Goal: Find specific page/section: Find specific page/section

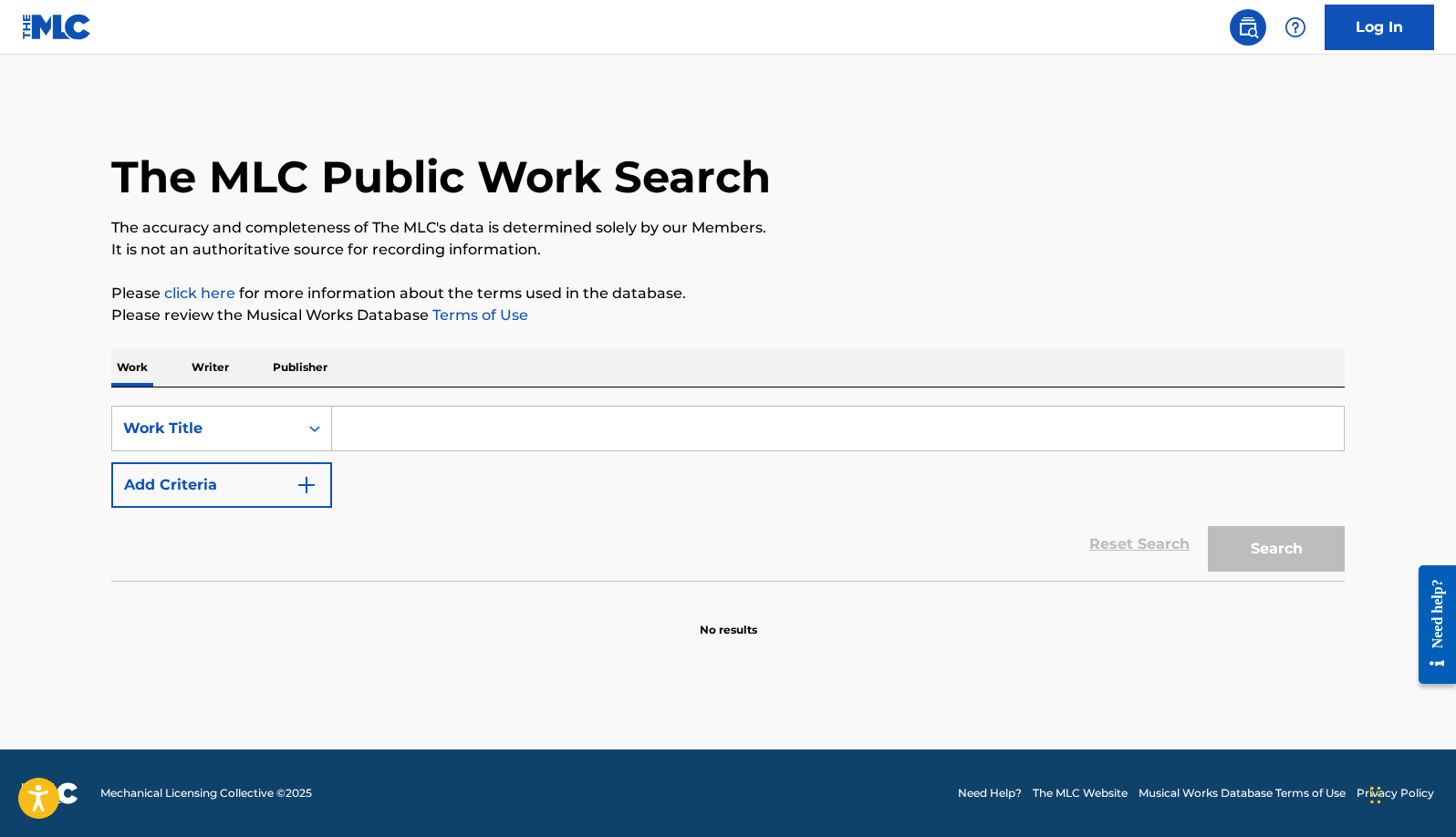
click at [292, 364] on p "Publisher" at bounding box center [299, 367] width 66 height 38
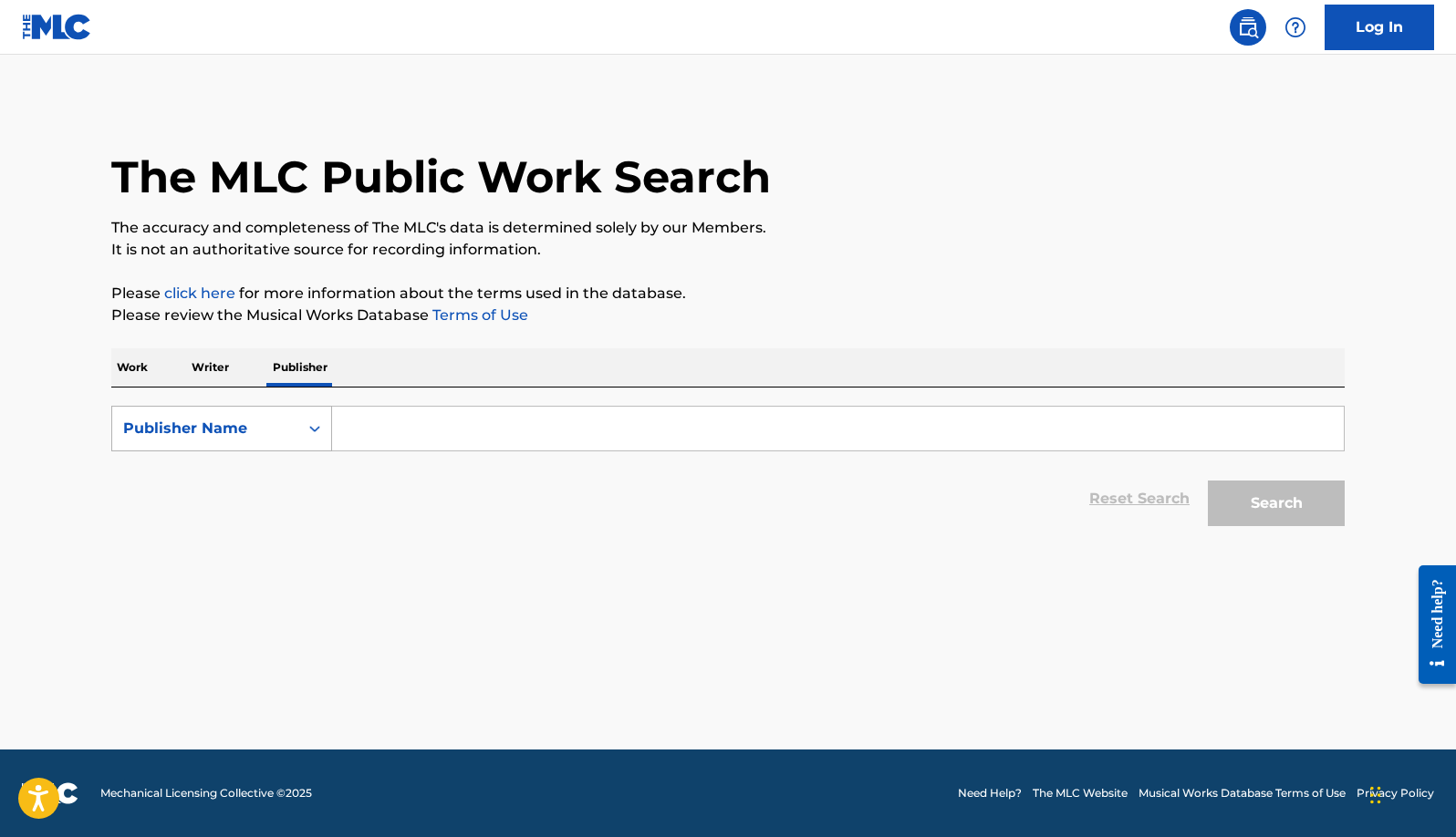
click at [275, 429] on div "Publisher Name" at bounding box center [205, 428] width 165 height 22
click at [255, 474] on div "Publisher IPI" at bounding box center [222, 474] width 219 height 45
click at [420, 439] on input "Search Form" at bounding box center [837, 428] width 1012 height 43
click at [278, 437] on div "Publisher IPI" at bounding box center [205, 428] width 165 height 22
click at [264, 522] on div "MLC Publisher Number" at bounding box center [222, 520] width 219 height 45
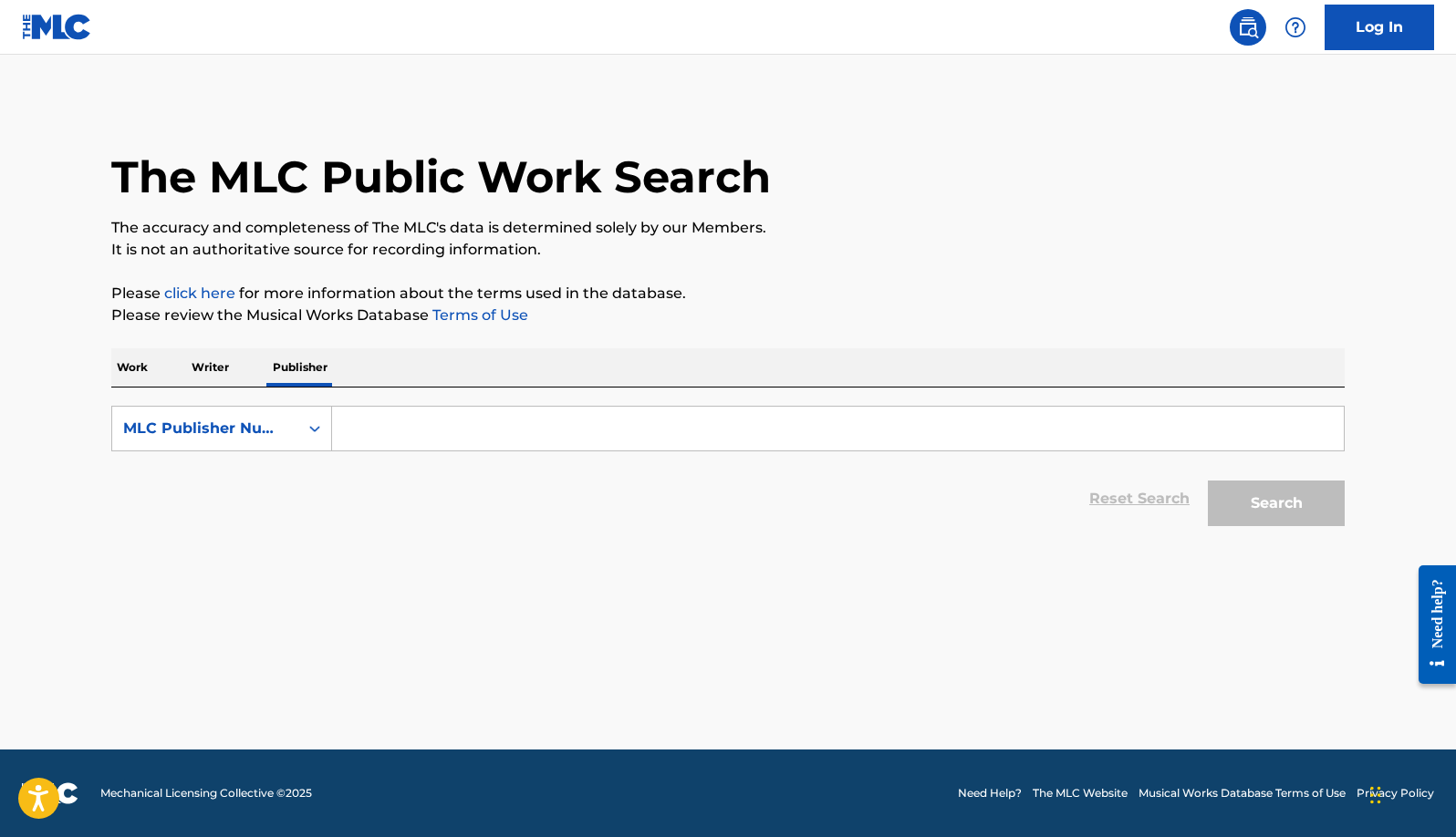
click at [384, 432] on input "Search Form" at bounding box center [837, 428] width 1012 height 43
paste input "P072W6"
type input "P072W6"
click at [1255, 504] on button "Search" at bounding box center [1276, 503] width 137 height 45
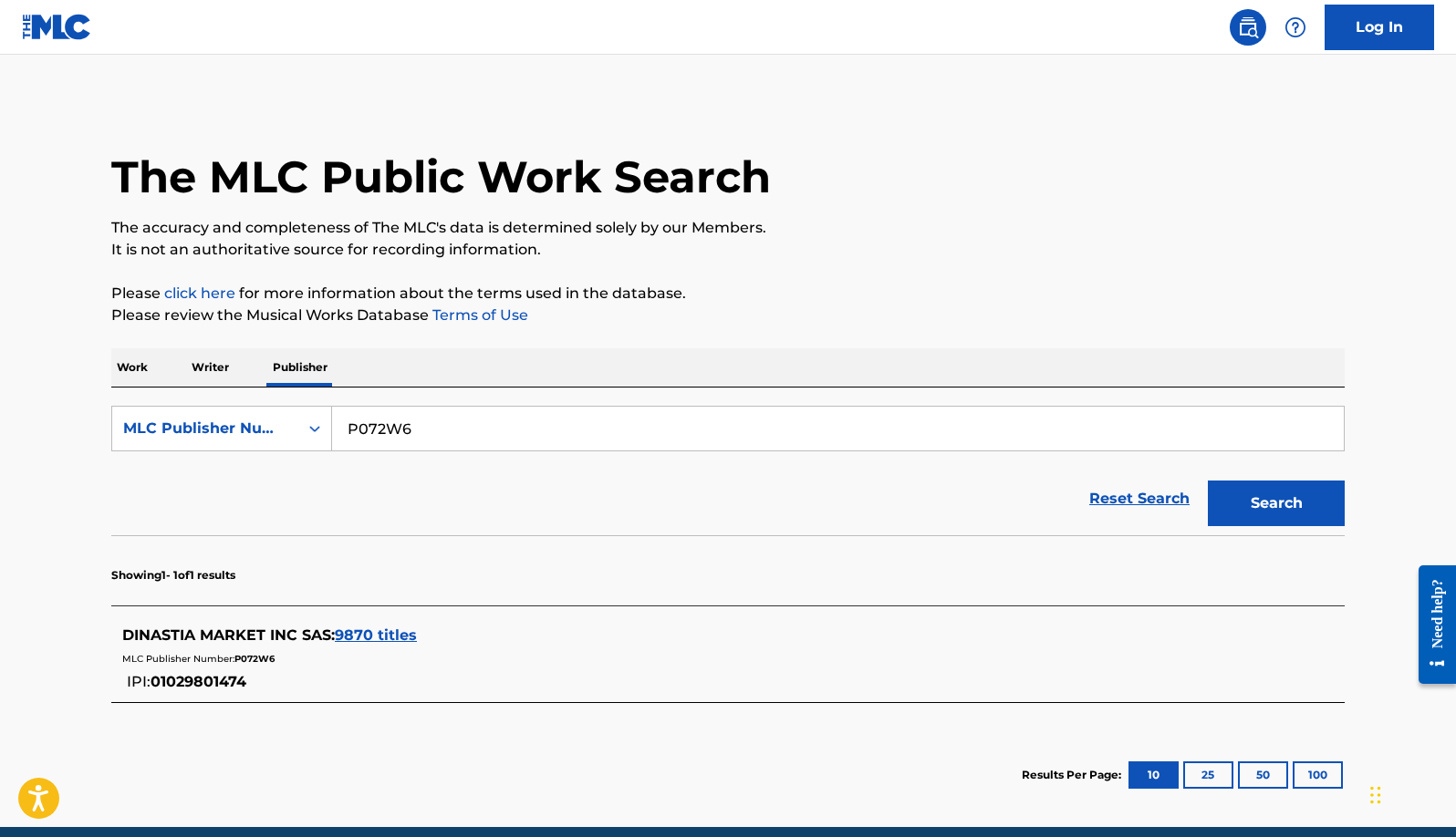
click at [240, 632] on span "DINASTIA MARKET INC SAS :" at bounding box center [229, 635] width 213 height 18
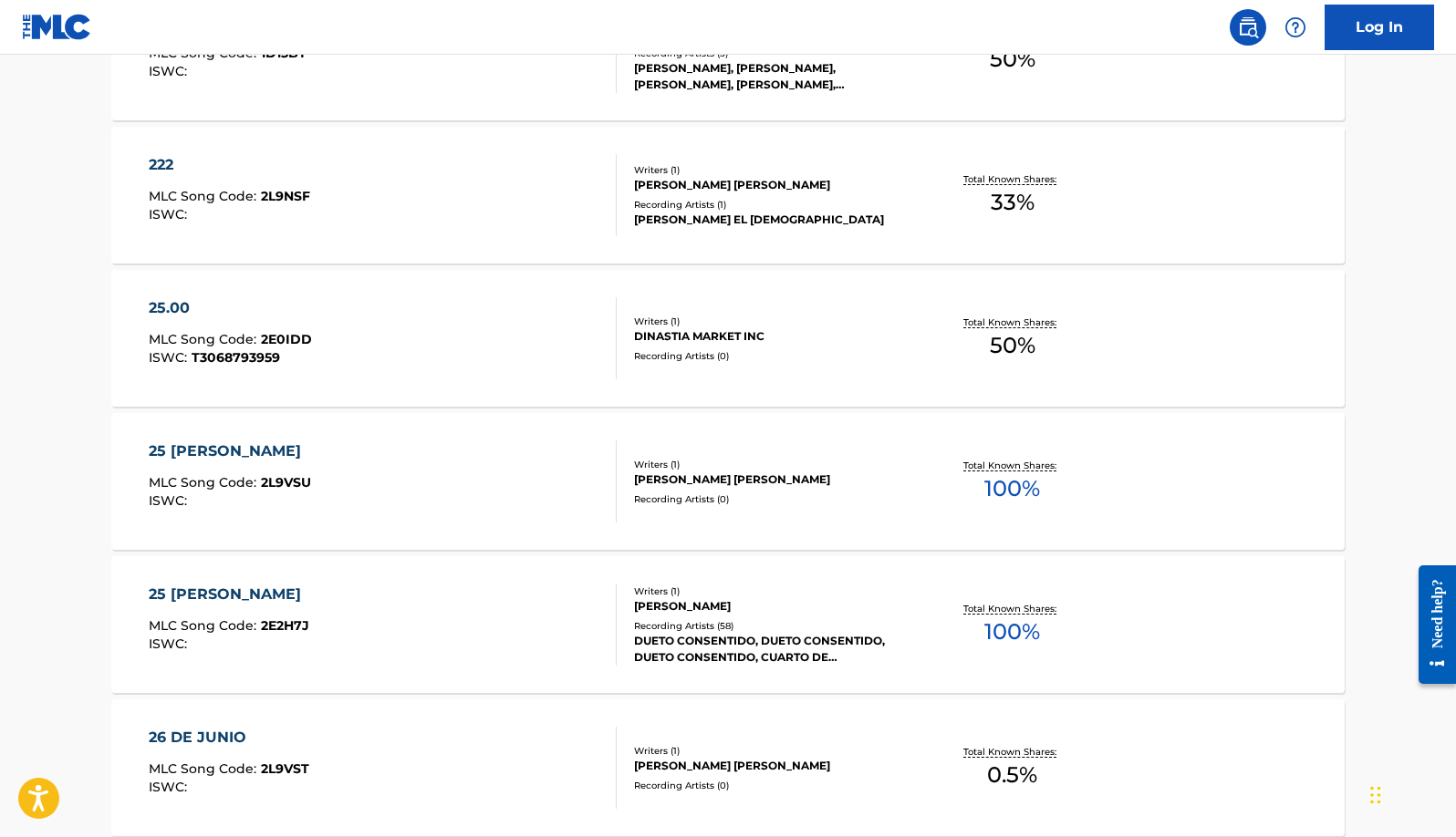
scroll to position [736, 0]
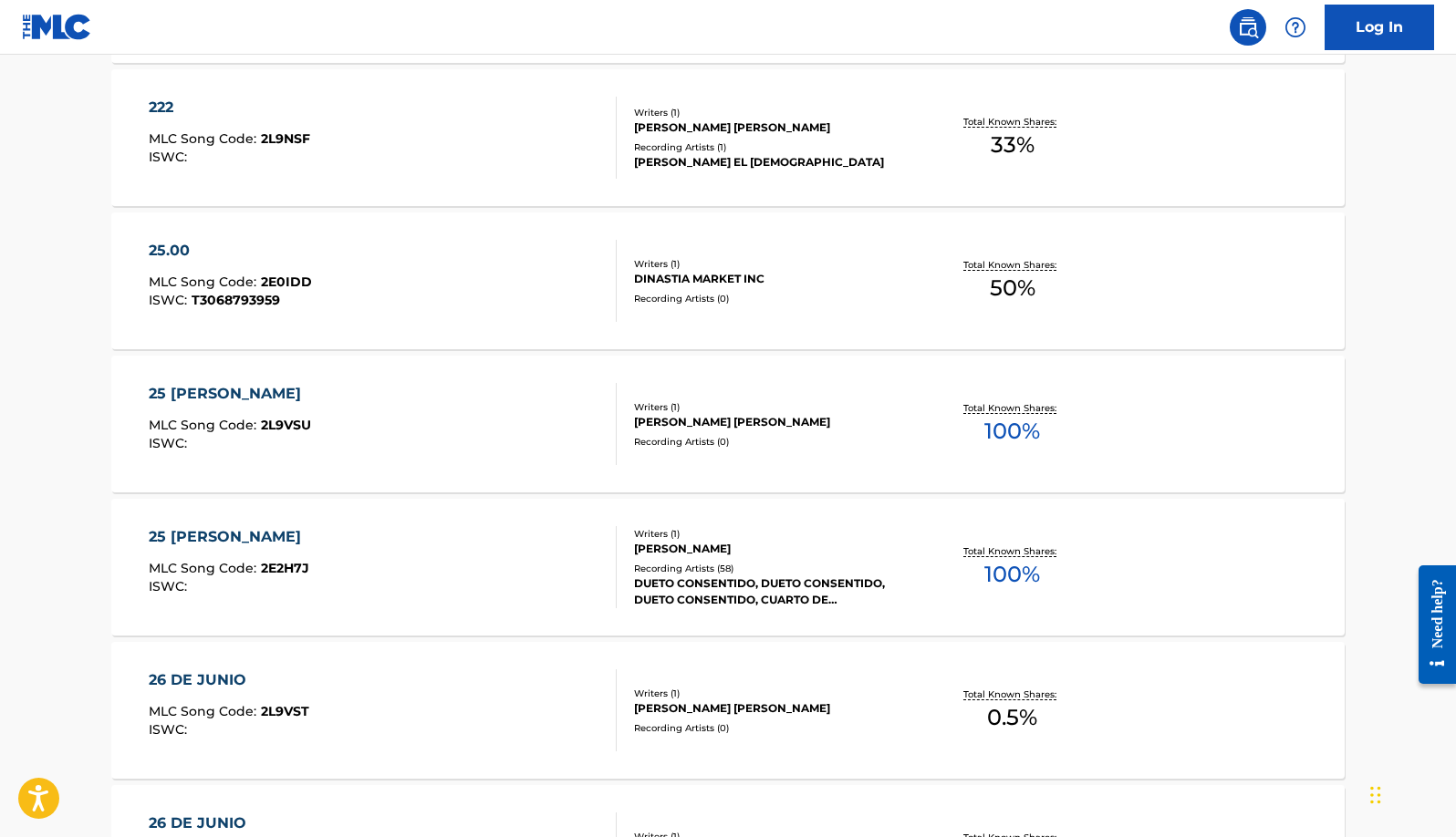
click at [507, 399] on div "25 [PERSON_NAME] MLC Song Code : 2L9VSU ISWC :" at bounding box center [383, 423] width 469 height 82
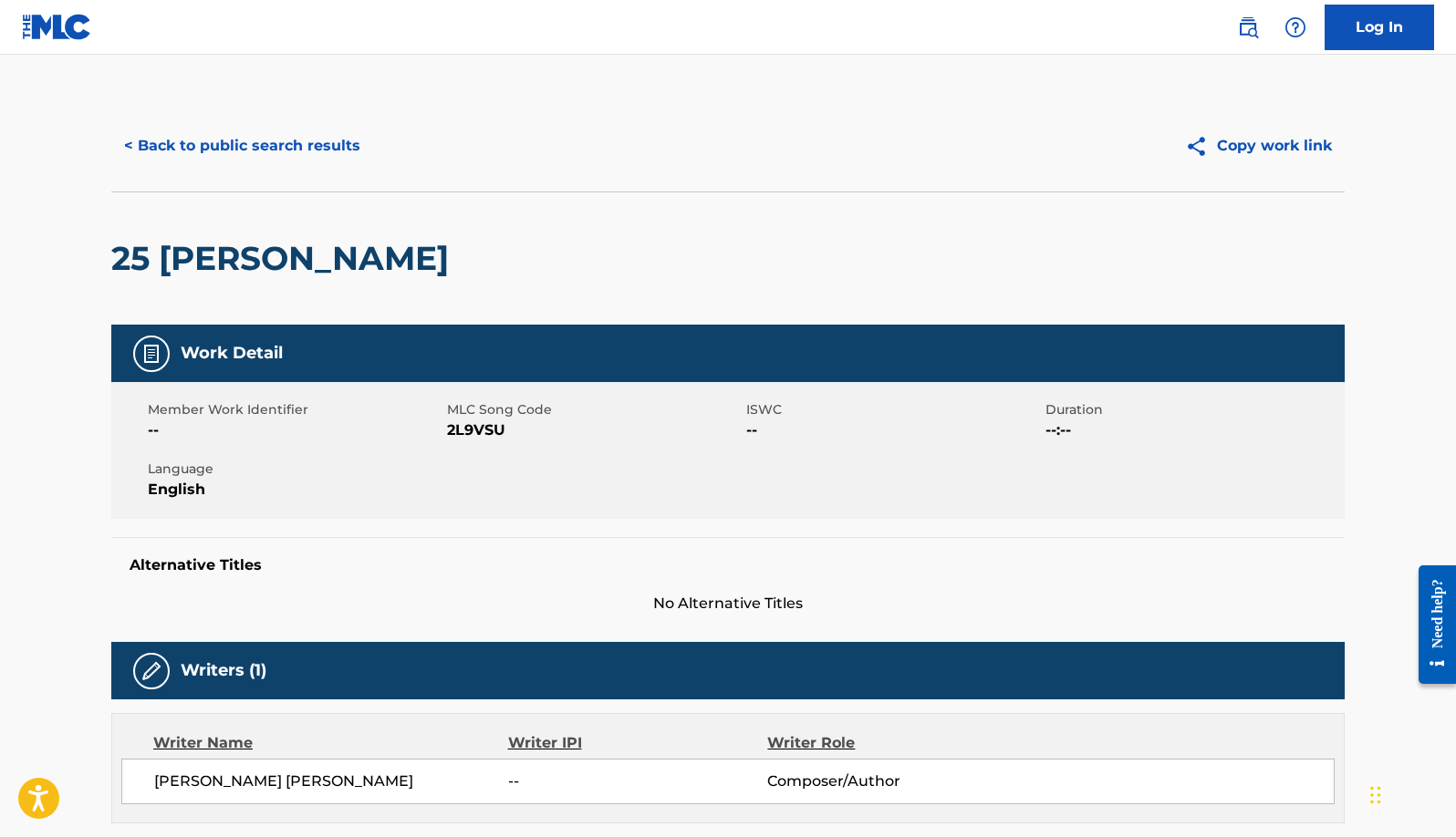
click at [317, 155] on button "< Back to public search results" at bounding box center [242, 146] width 262 height 45
